Goal: Information Seeking & Learning: Learn about a topic

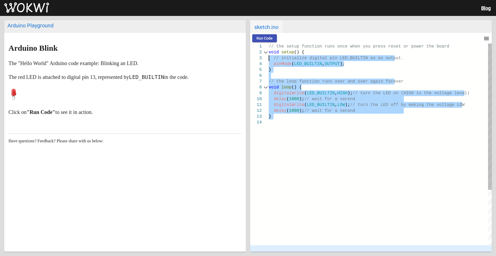
drag, startPoint x: 290, startPoint y: 122, endPoint x: 255, endPoint y: 55, distance: 75.2
click at [255, 55] on div "1 2 3 4 5 6 7 8 9 10 11 12 13 14 // the setup function runs once when you press…" at bounding box center [371, 143] width 242 height 201
click at [282, 111] on span "delay" at bounding box center [280, 110] width 13 height 5
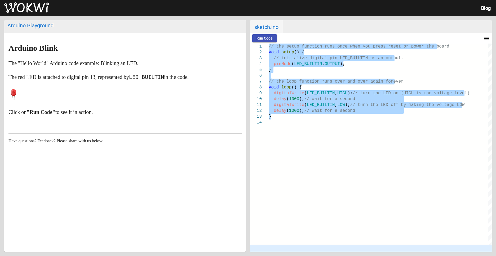
drag, startPoint x: 284, startPoint y: 119, endPoint x: 259, endPoint y: 43, distance: 79.5
click at [259, 43] on wokwi-workbench "Run Code menu timer 00:00.000 speed 1 2 3 4 5 6 7 8 9 10 11 12 13 14 // the set…" at bounding box center [371, 142] width 242 height 219
paste textarea "loop function runs over and over again forever void loop() { digitalWrite(LED_B…"
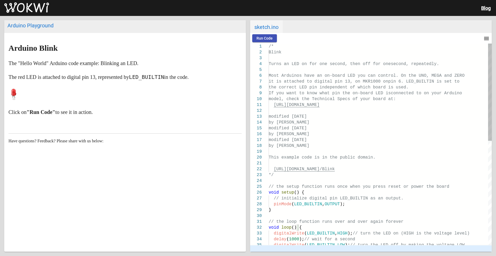
click at [284, 70] on div at bounding box center [380, 70] width 223 height 6
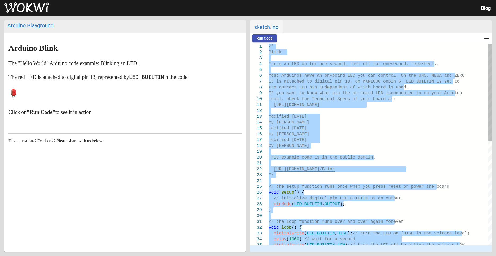
paste textarea "void loop() { digitalWrite(13, HIGH); // зажигаем светодиод delay(1000); // жде…"
type textarea "void loop() { digitalWrite(13, HIGH); // зажигаем светодиод delay(1000); // жде…"
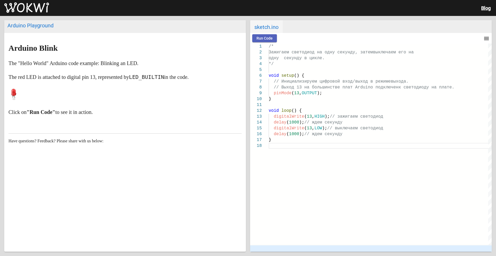
click at [264, 39] on span "Run Code" at bounding box center [265, 38] width 16 height 4
click at [263, 38] on span "Run Code" at bounding box center [265, 38] width 16 height 4
drag, startPoint x: 21, startPoint y: 95, endPoint x: 3, endPoint y: 90, distance: 18.8
click at [3, 90] on div "Arduino Playground Arduino Blink The "Hello World" Arduino code example: Blinki…" at bounding box center [248, 136] width 496 height 240
click at [154, 81] on p "The red LED is attached to digital pin 13, represented by LED_BUILTIN in the co…" at bounding box center [124, 77] width 233 height 8
